Goal: Check status: Check status

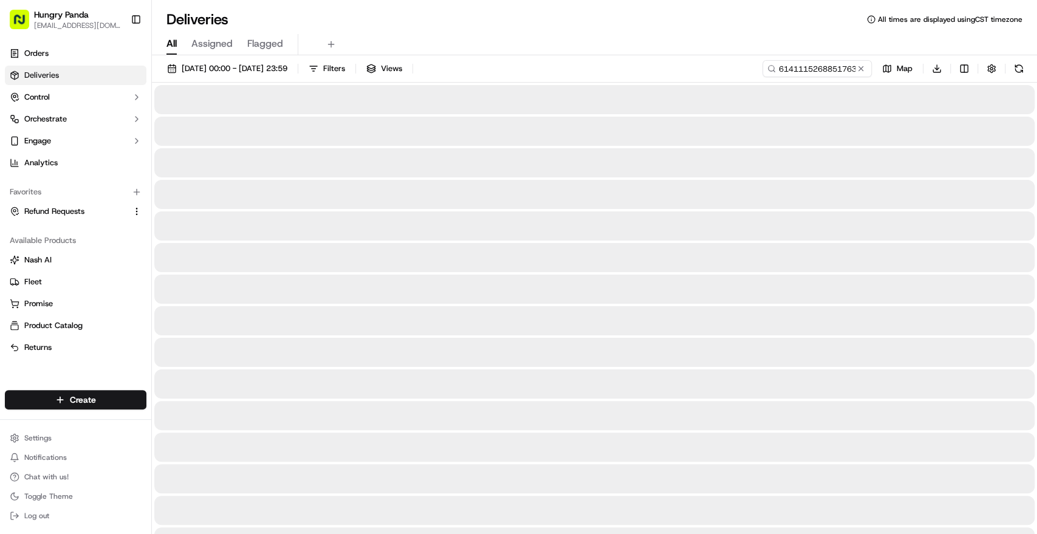
type input "6141115268851763011766"
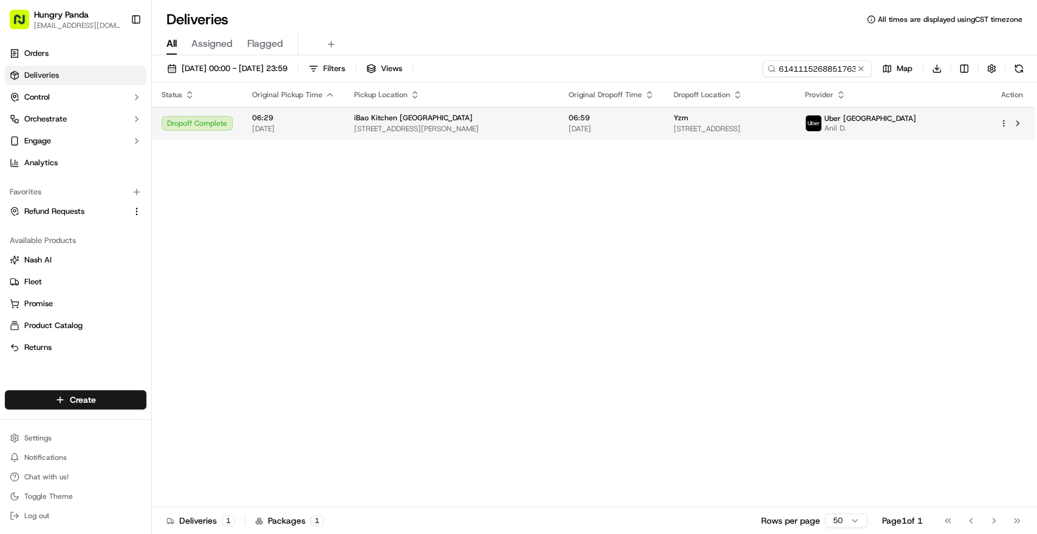
click at [498, 124] on span "[STREET_ADDRESS][PERSON_NAME]" at bounding box center [451, 129] width 195 height 10
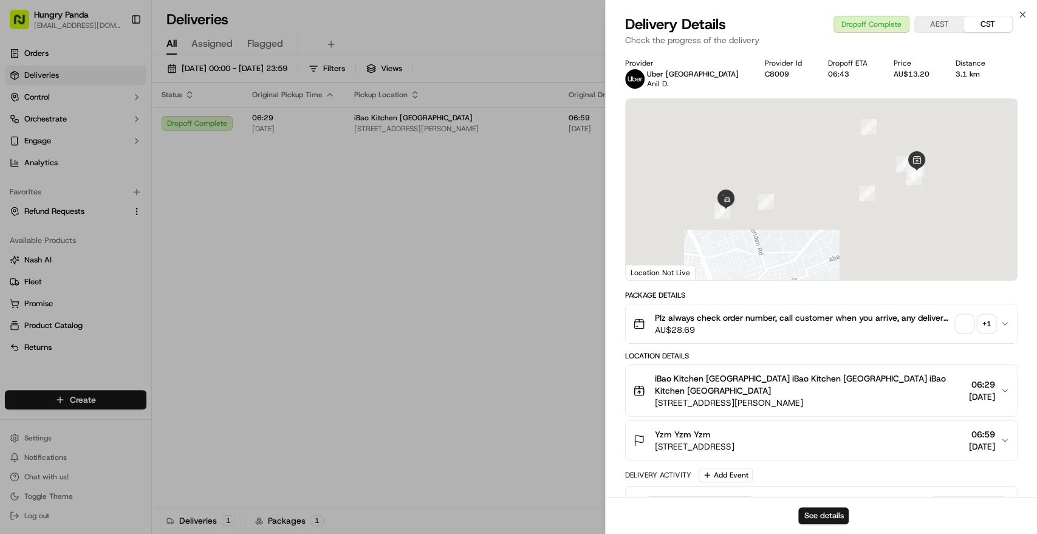
click at [1007, 323] on icon "button" at bounding box center [1004, 324] width 5 height 2
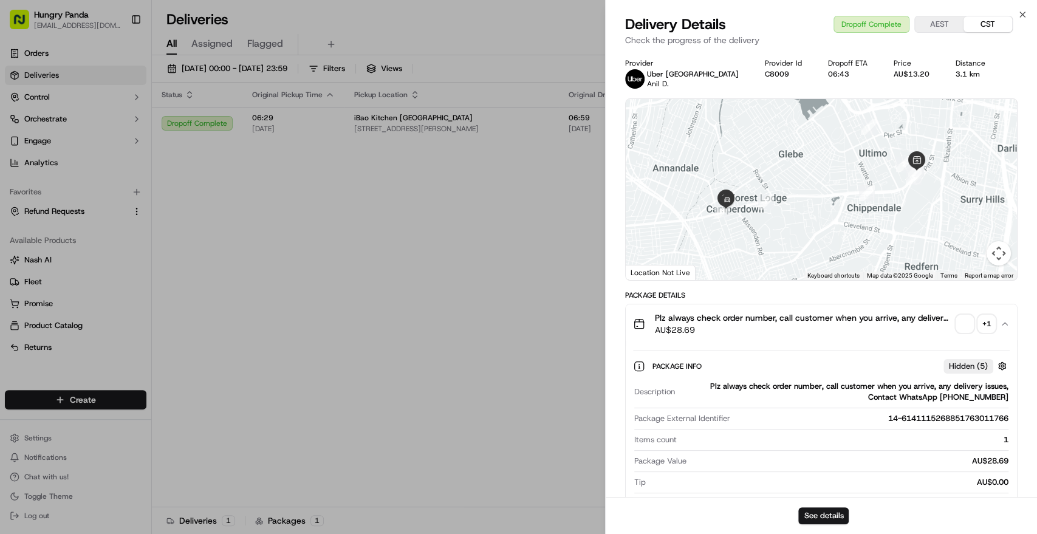
click at [990, 323] on div "+ 1" at bounding box center [986, 323] width 17 height 17
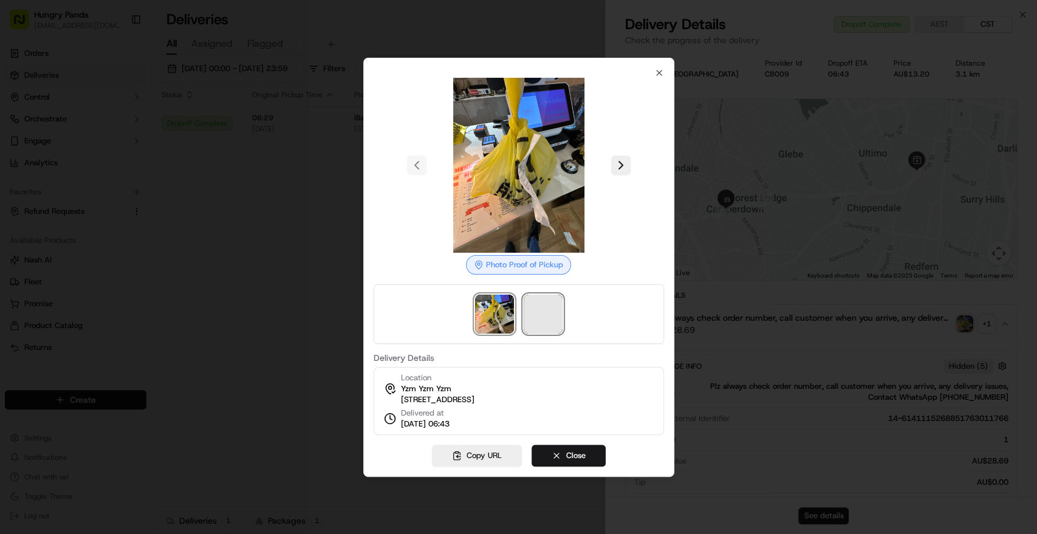
click at [541, 305] on span at bounding box center [543, 314] width 39 height 39
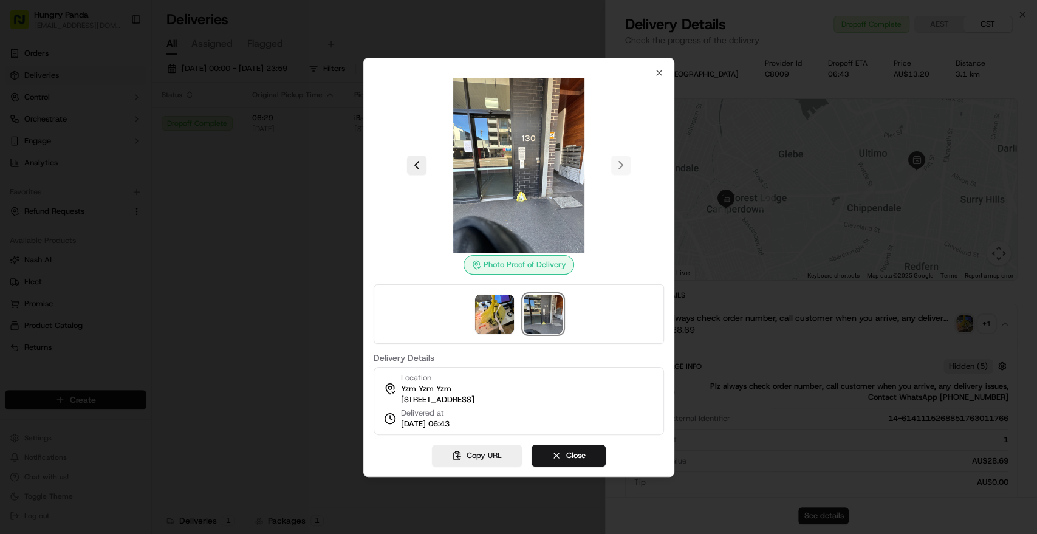
click at [189, 167] on div at bounding box center [518, 267] width 1037 height 534
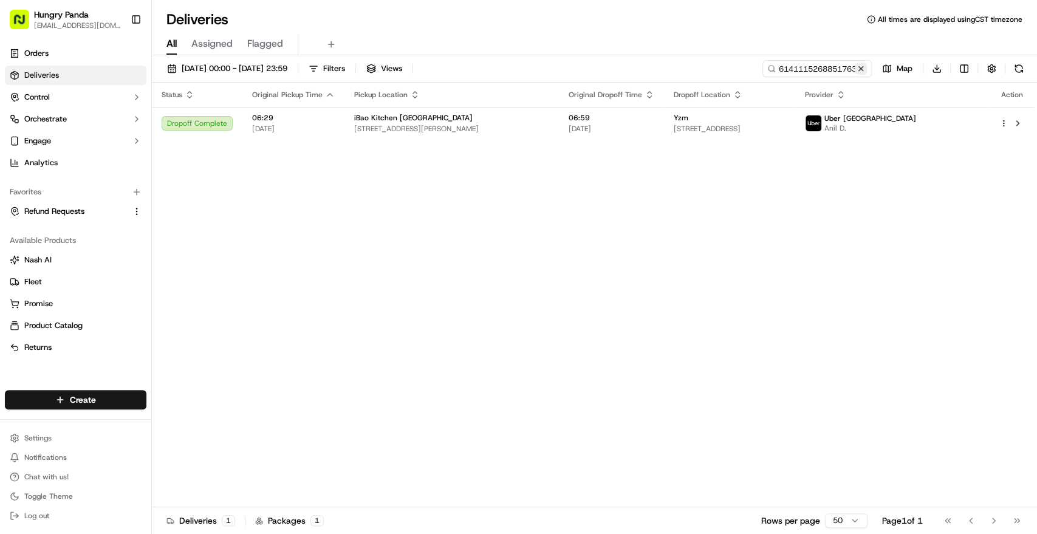
click at [859, 69] on button at bounding box center [861, 69] width 12 height 12
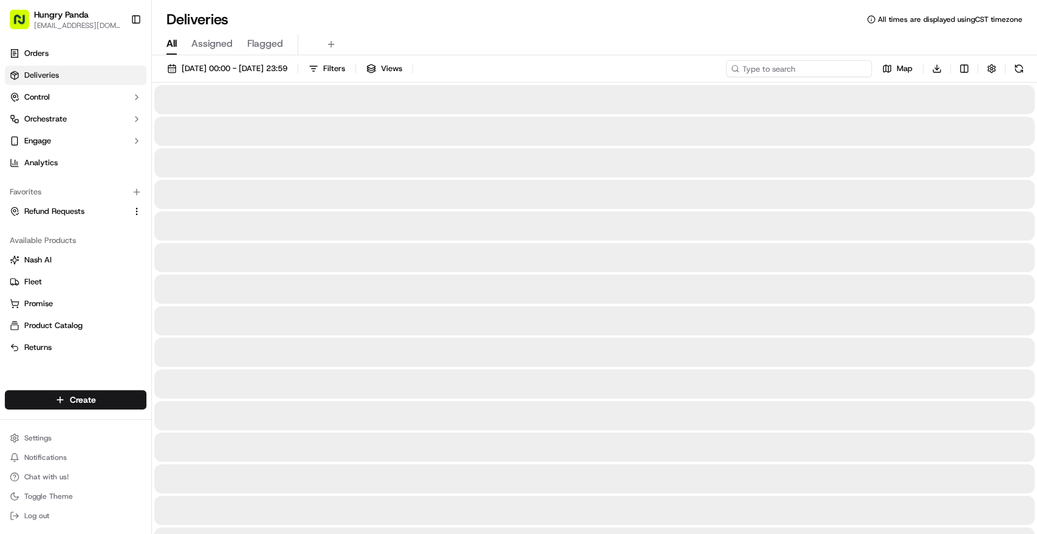
click at [826, 67] on input at bounding box center [799, 68] width 146 height 17
paste input "9444126578052713221647"
type input "9444126578052713221647"
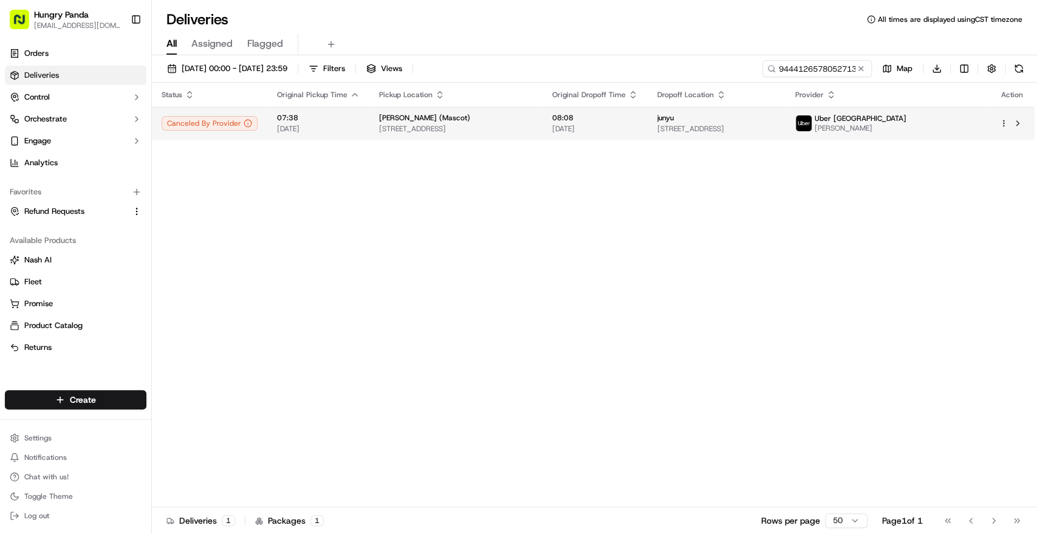
click at [509, 126] on span "[STREET_ADDRESS]" at bounding box center [456, 129] width 154 height 10
